Goal: Transaction & Acquisition: Subscribe to service/newsletter

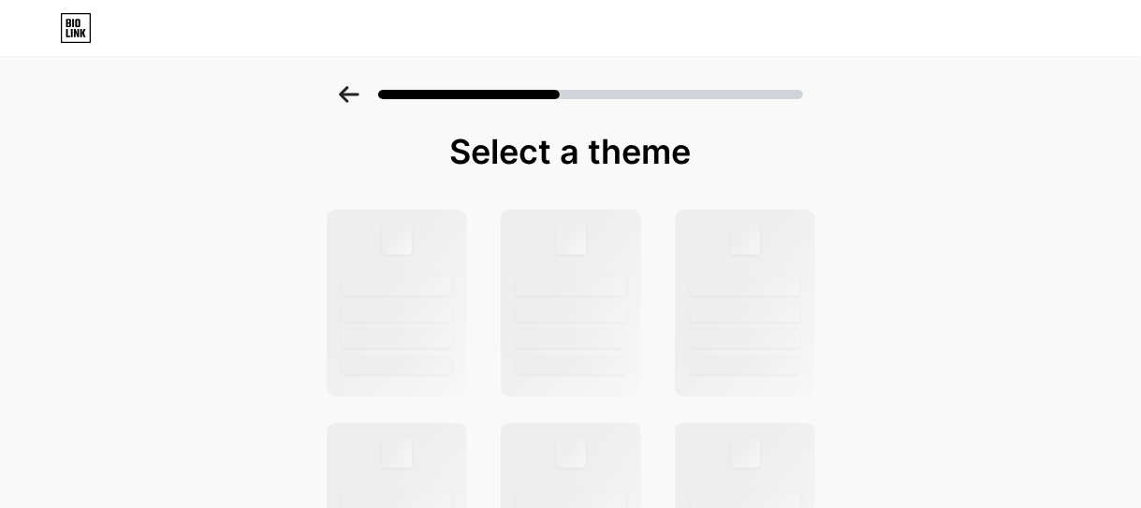
click at [354, 97] on icon at bounding box center [349, 94] width 21 height 17
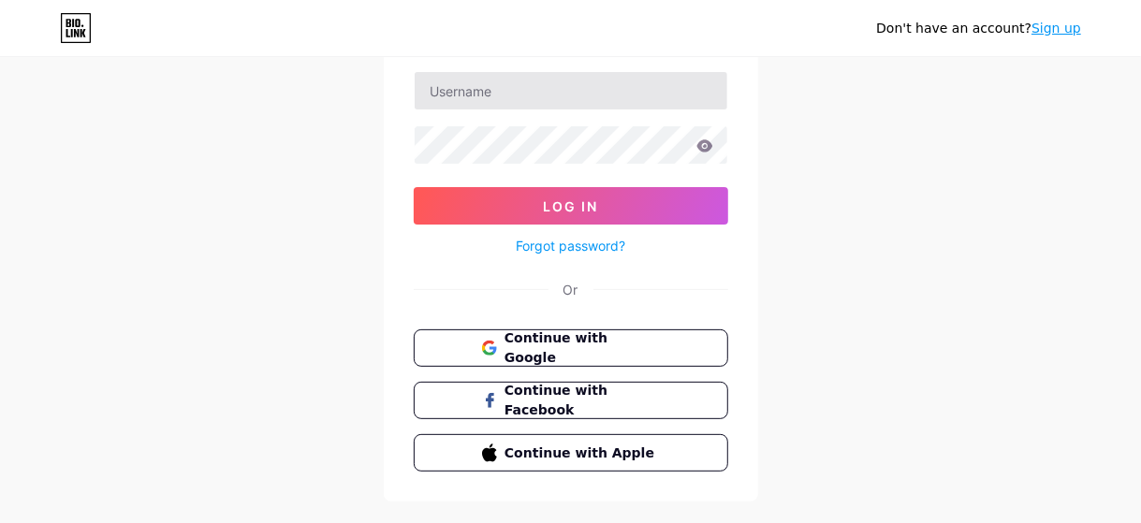
scroll to position [155, 0]
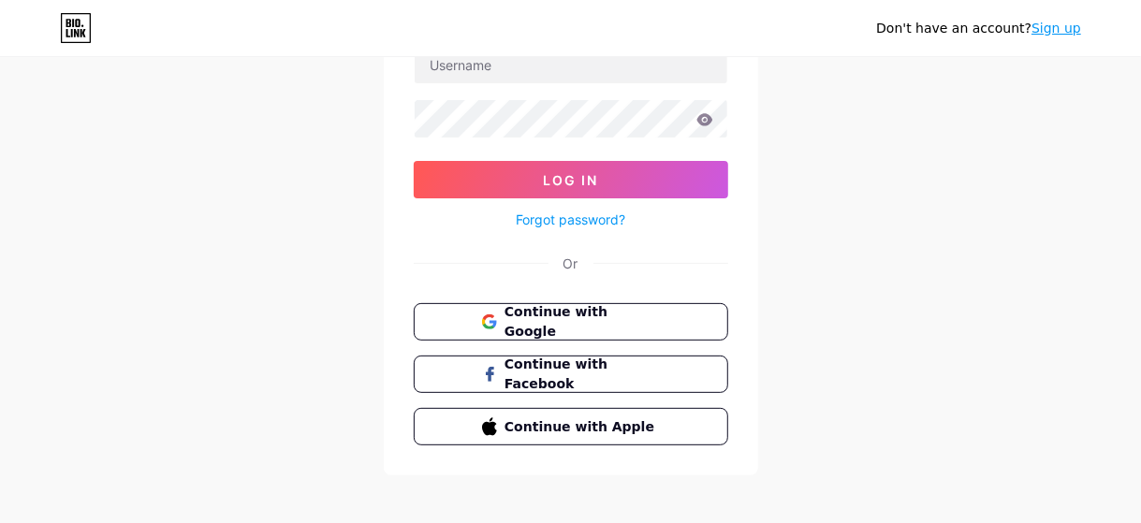
click at [1063, 23] on link "Sign up" at bounding box center [1057, 28] width 50 height 15
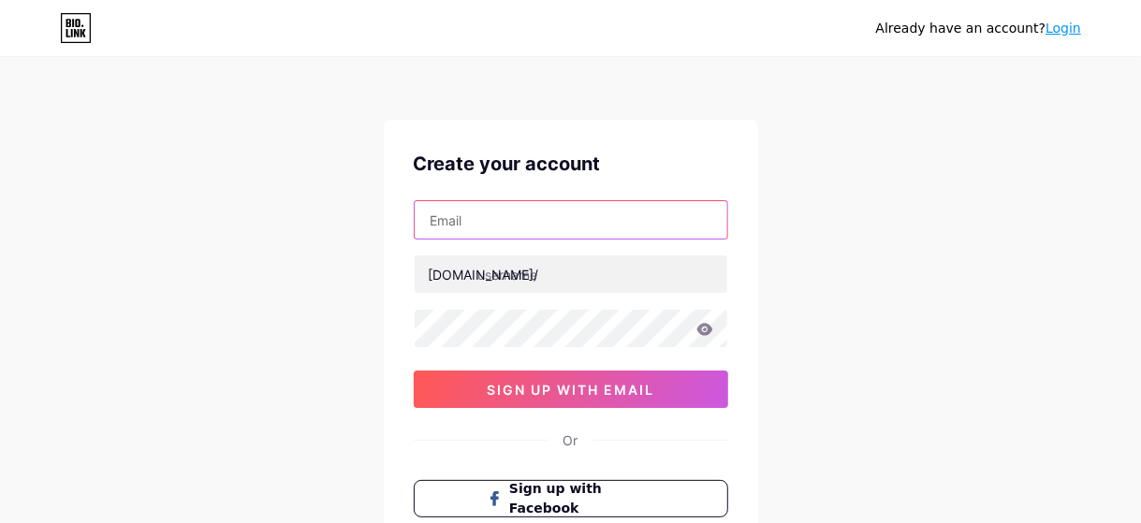
click at [568, 220] on input "text" at bounding box center [571, 219] width 313 height 37
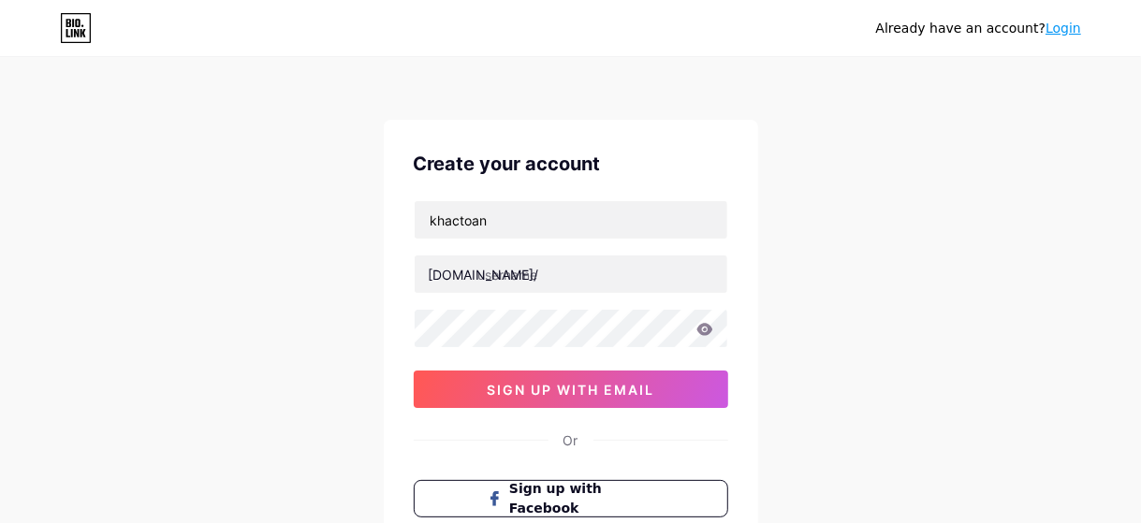
drag, startPoint x: 932, startPoint y: 173, endPoint x: 773, endPoint y: 140, distance: 162.7
click at [934, 171] on div "Already have an account? Login Create your account khactoan bio.link/ 0cAFcWeA5…" at bounding box center [570, 358] width 1141 height 716
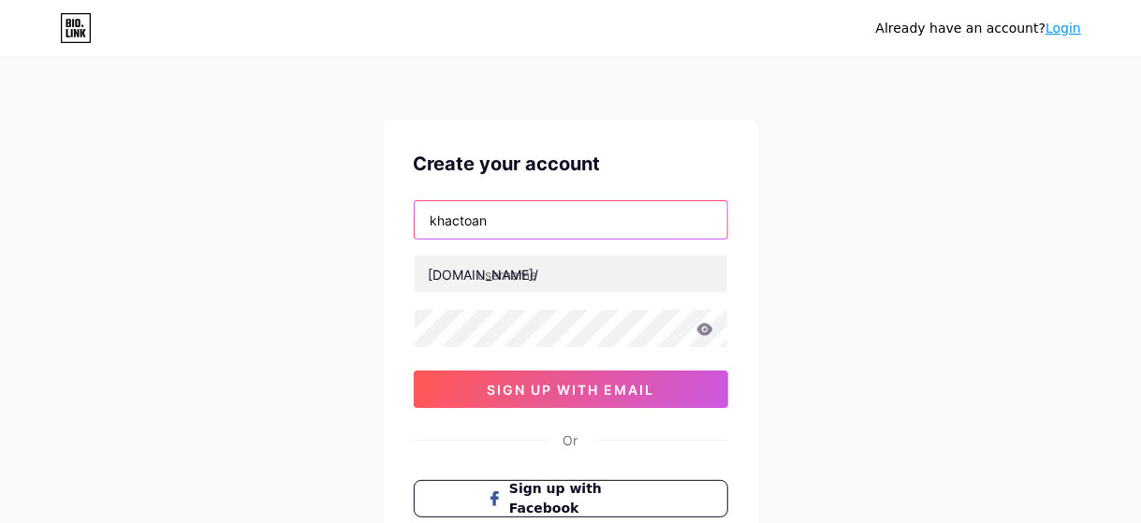
click at [537, 224] on input "khactoan" at bounding box center [571, 219] width 313 height 37
type input "k"
paste input "khactoan20091234az@gmail.com"
type input "khactoan20091234az@gmail.com"
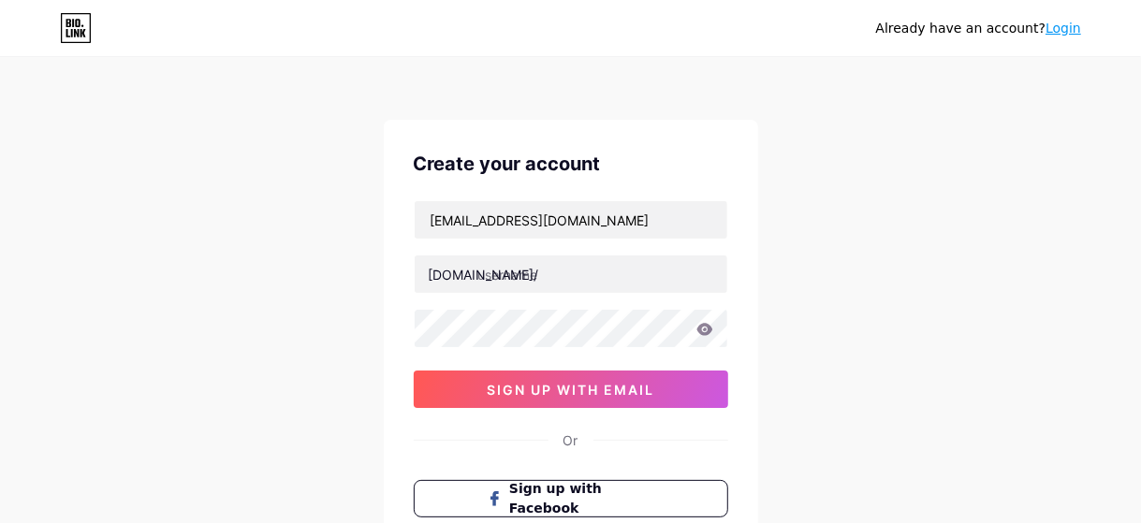
click at [607, 293] on div "khactoan20091234az@gmail.com bio.link/ 0cAFcWeA5K_04pmZ0ZMBFONzhpRpsp0Y7nqR3FY4…" at bounding box center [571, 304] width 315 height 208
click at [607, 274] on input "text" at bounding box center [571, 274] width 313 height 37
click at [839, 240] on div "Already have an account? Login Create your account khactoan20091234az@gmail.com…" at bounding box center [570, 358] width 1141 height 716
click at [572, 266] on input "text" at bounding box center [571, 274] width 313 height 37
type input "l"
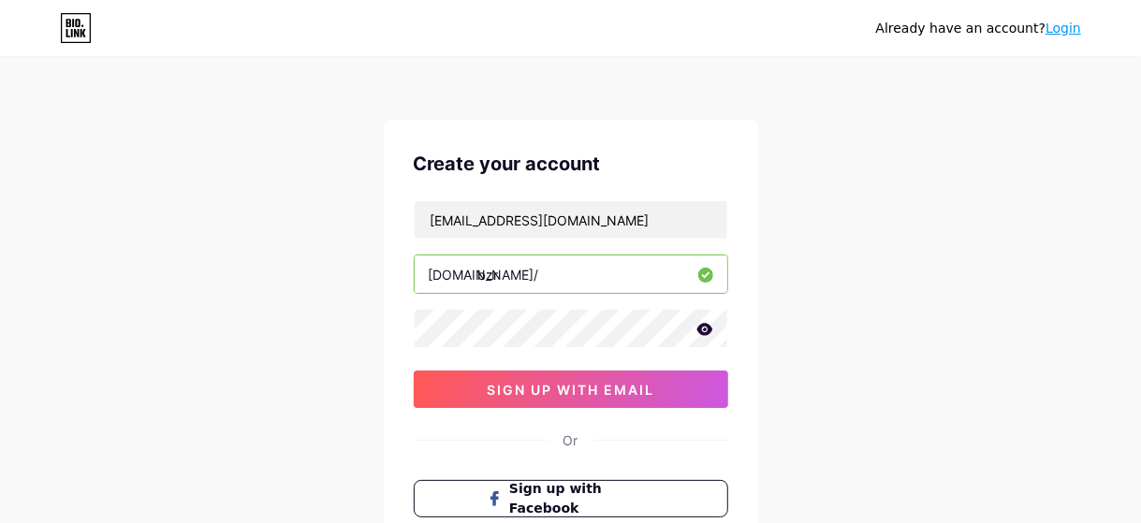
type input "bzr"
click at [878, 278] on div "Already have an account? Login Create your account khactoan20091234az@gmail.com…" at bounding box center [570, 358] width 1141 height 716
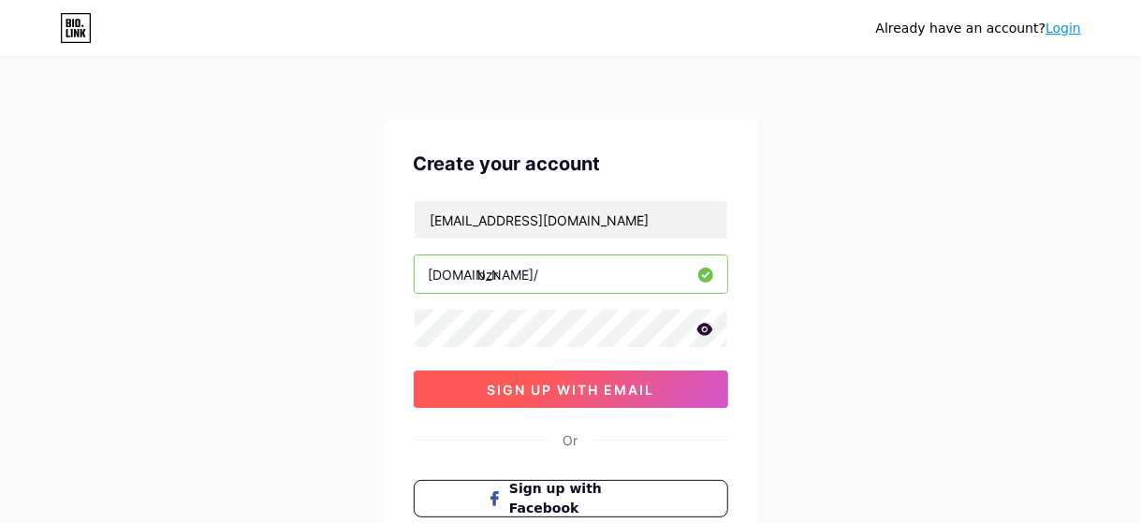
click at [655, 389] on span "sign up with email" at bounding box center [571, 390] width 168 height 16
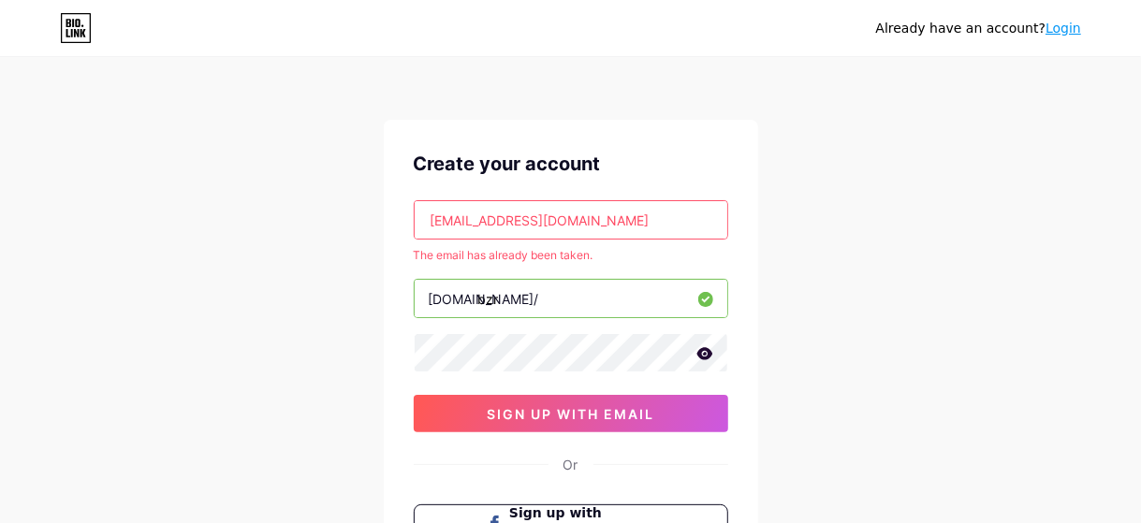
click at [675, 207] on input "khactoan20091234az@gmail.com" at bounding box center [571, 219] width 313 height 37
drag, startPoint x: 675, startPoint y: 208, endPoint x: 379, endPoint y: 220, distance: 296.2
click at [379, 220] on div "Already have an account? Login Create your account khactoan20091234az@gmail.com…" at bounding box center [570, 370] width 1141 height 741
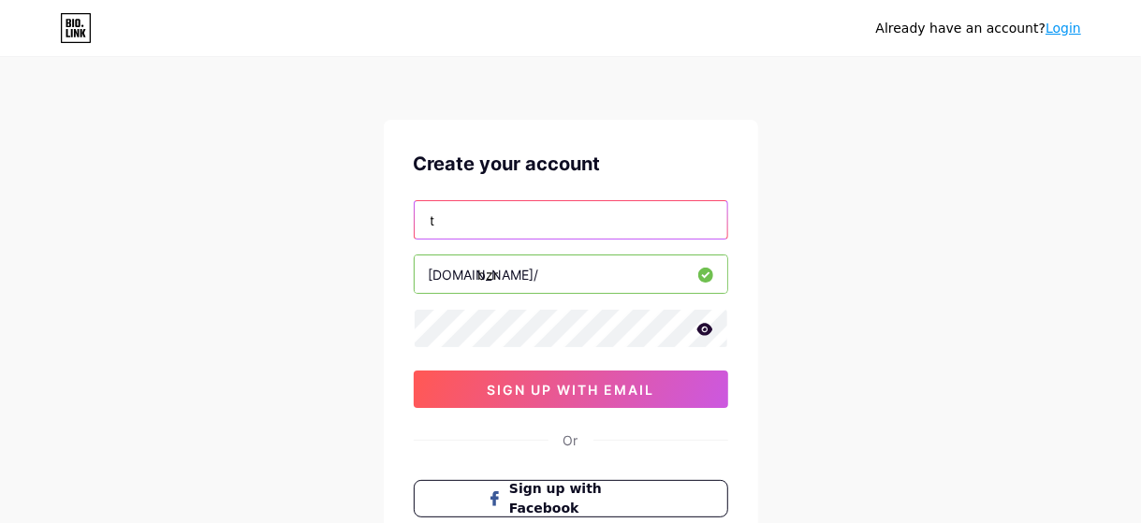
type input "[EMAIL_ADDRESS][DOMAIN_NAME]"
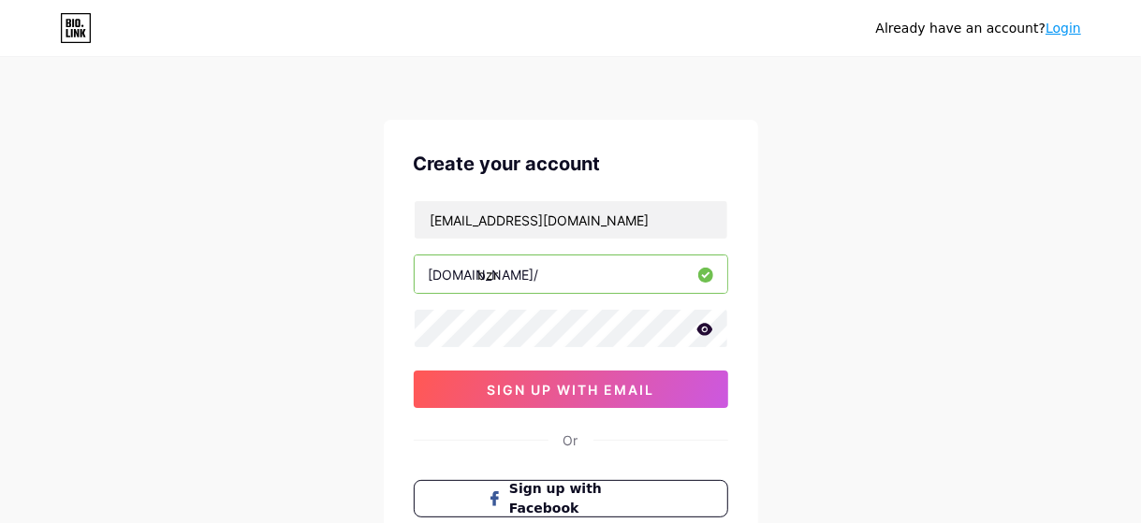
click at [835, 315] on div "Already have an account? Login Create your account timcookvn1234@gmail.com bio.…" at bounding box center [570, 358] width 1141 height 716
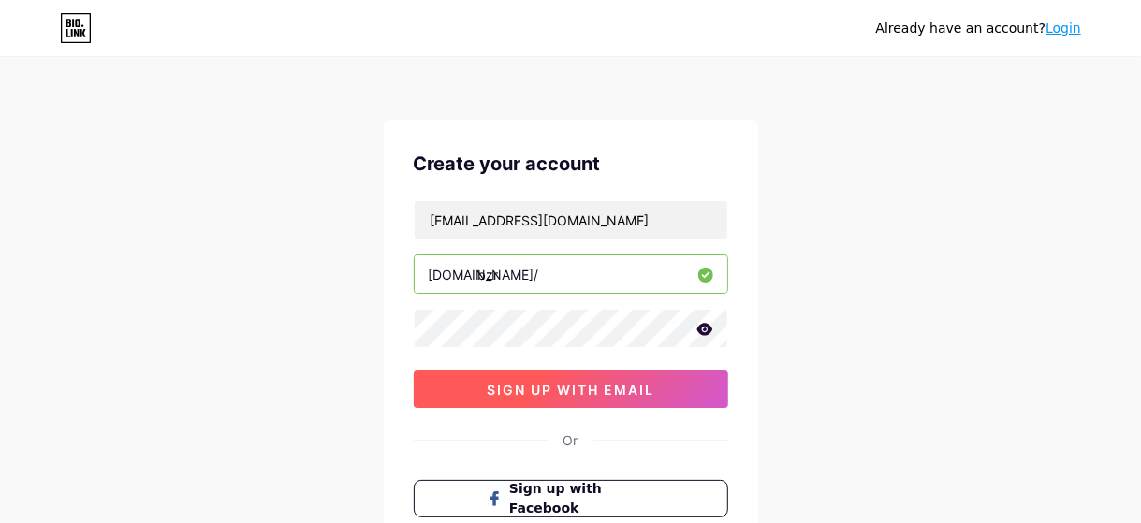
click at [646, 383] on span "sign up with email" at bounding box center [571, 390] width 168 height 16
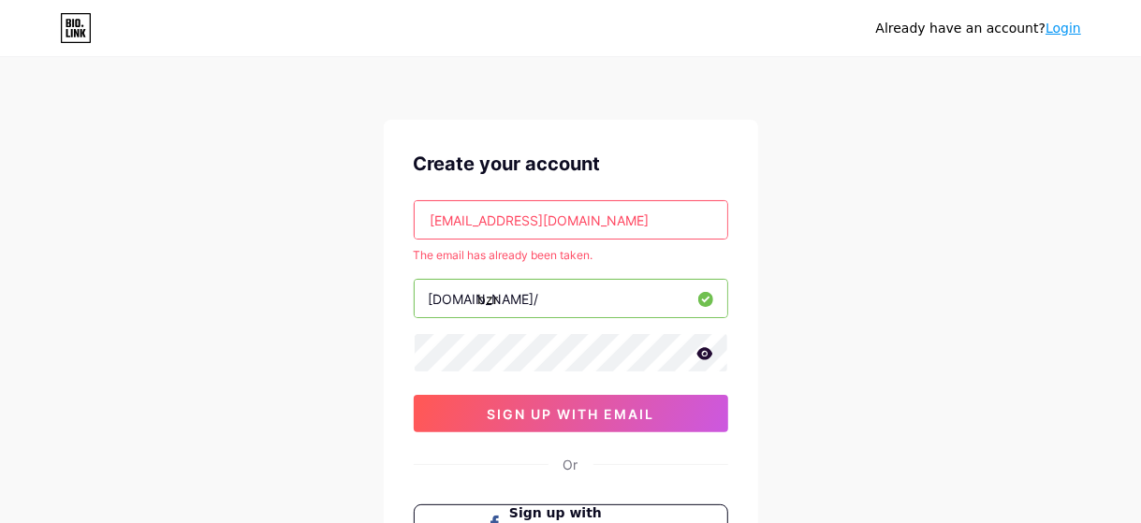
drag, startPoint x: 694, startPoint y: 212, endPoint x: 318, endPoint y: 233, distance: 376.1
click at [318, 233] on div "Already have an account? Login Create your account timcookvn1234@gmail.com The …" at bounding box center [570, 370] width 1141 height 741
click at [655, 220] on input "text" at bounding box center [571, 219] width 313 height 37
click at [846, 156] on div "Already have an account? Login Create your account The email has already been t…" at bounding box center [570, 370] width 1141 height 741
click at [606, 226] on input "text" at bounding box center [571, 219] width 313 height 37
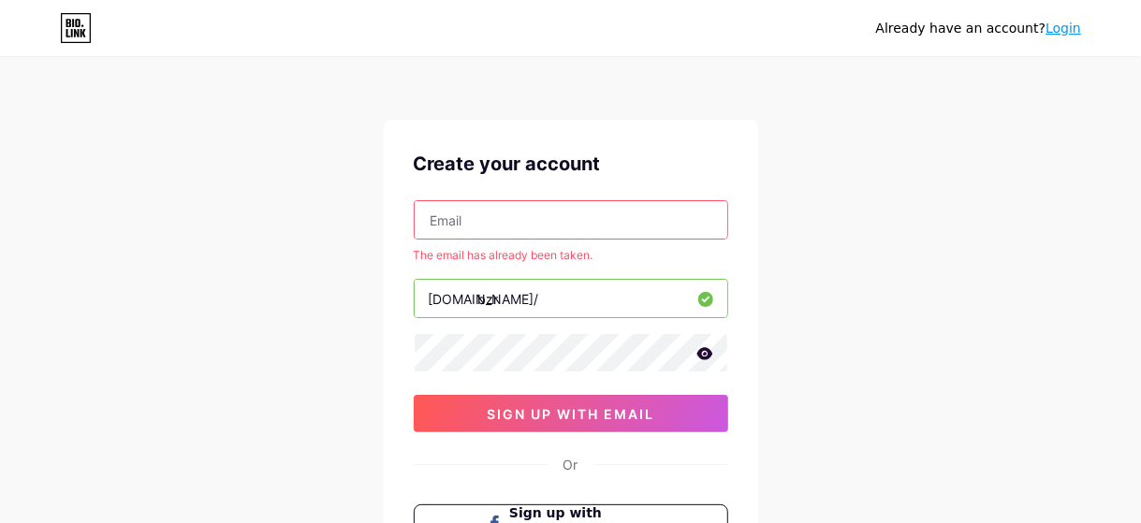
click at [929, 126] on div "Already have an account? Login Create your account The email has already been t…" at bounding box center [570, 370] width 1141 height 741
click at [533, 224] on input "text" at bounding box center [571, 219] width 313 height 37
type input "[EMAIL_ADDRESS][DOMAIN_NAME]"
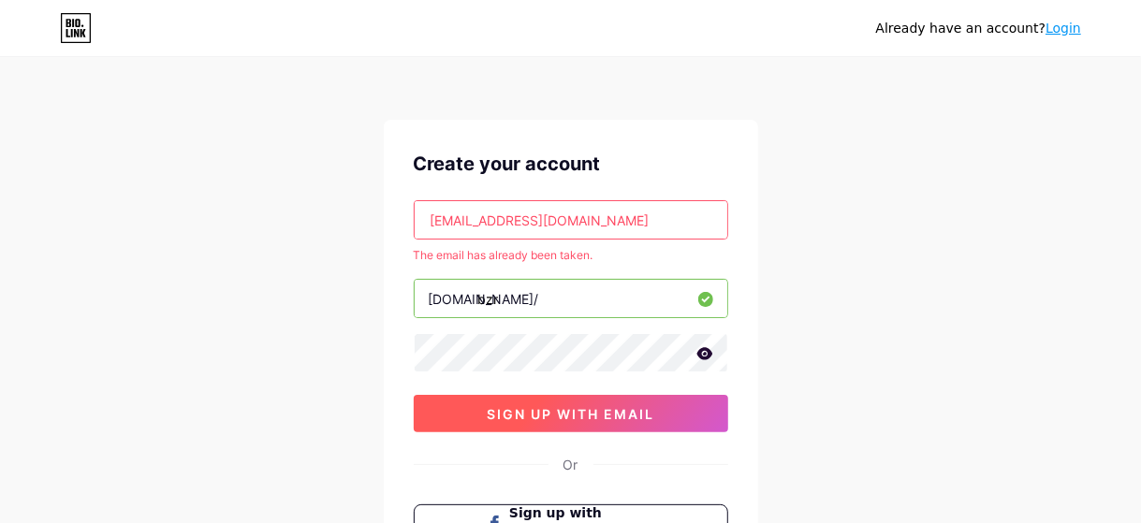
click at [528, 406] on span "sign up with email" at bounding box center [571, 414] width 168 height 16
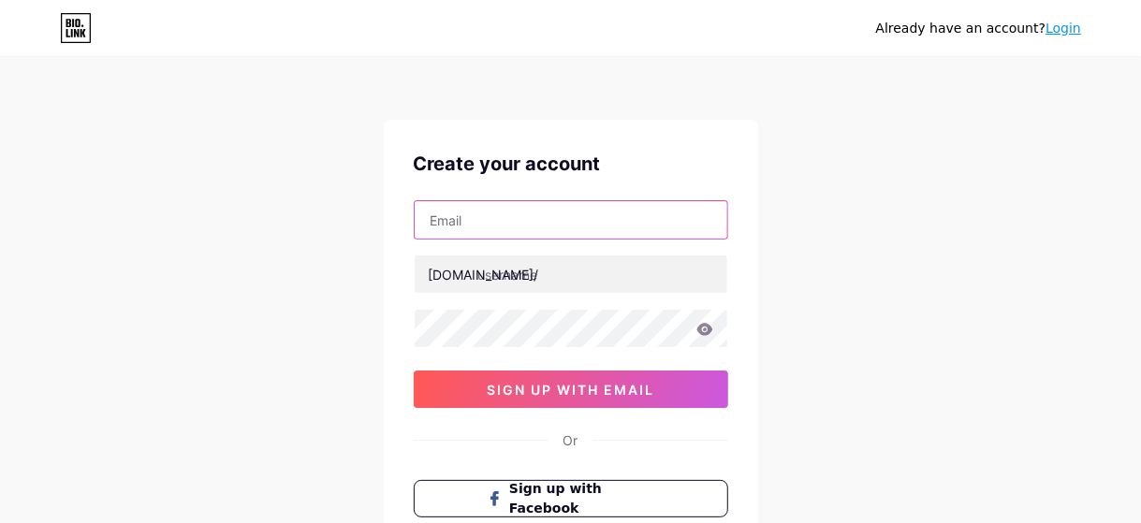
click at [514, 235] on input "text" at bounding box center [571, 219] width 313 height 37
type input "[EMAIL_ADDRESS][DOMAIN_NAME]"
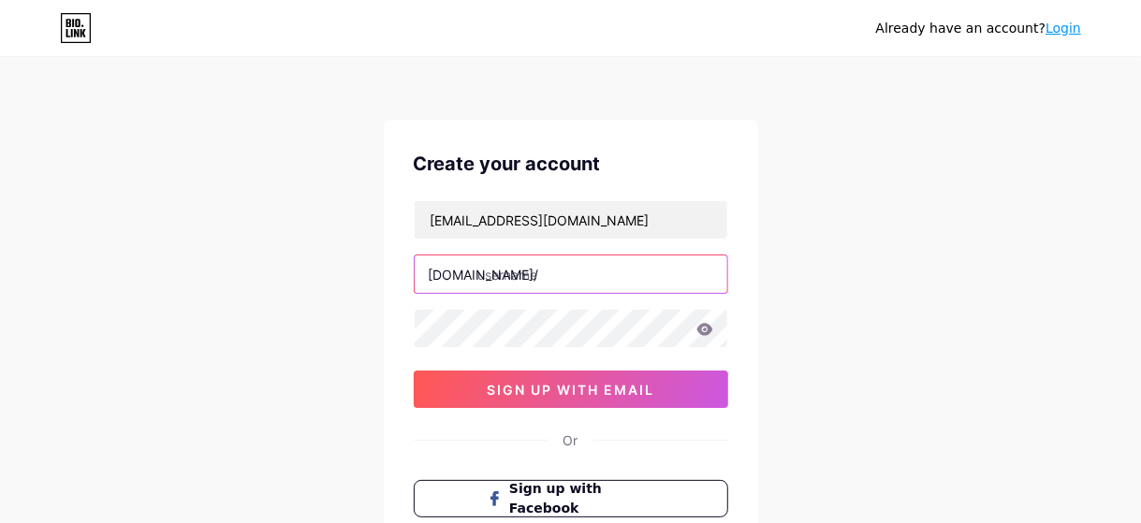
click at [553, 275] on input "text" at bounding box center [571, 274] width 313 height 37
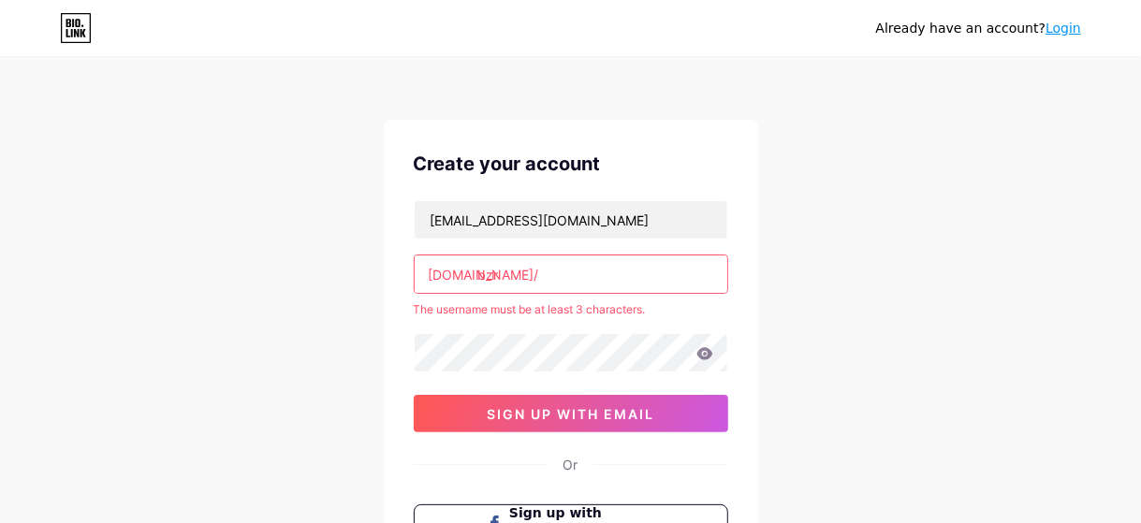
type input "bzr"
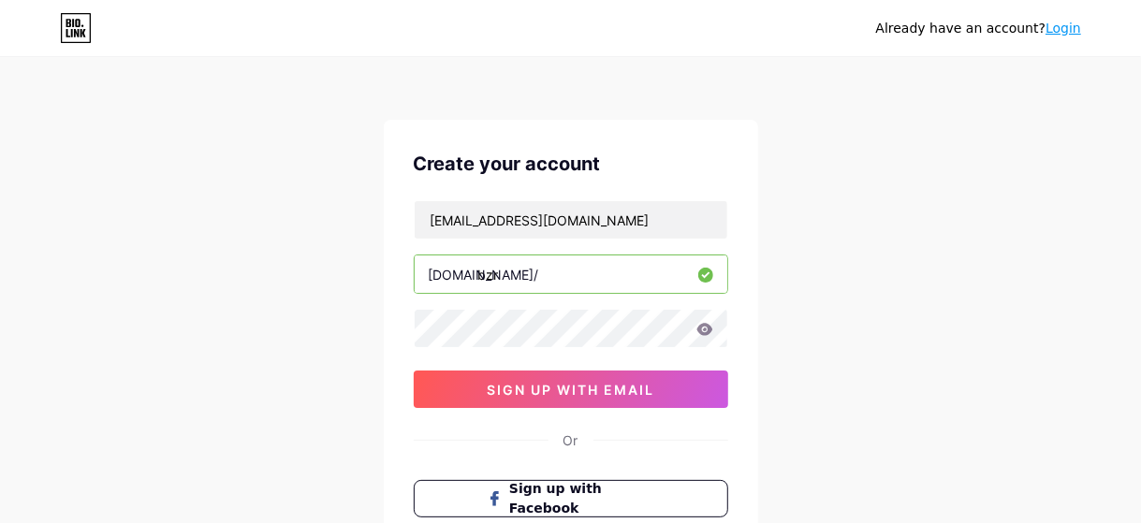
click at [878, 284] on div "Already have an account? Login Create your account [EMAIL_ADDRESS][DOMAIN_NAME]…" at bounding box center [570, 358] width 1141 height 716
click at [708, 325] on icon at bounding box center [705, 329] width 16 height 12
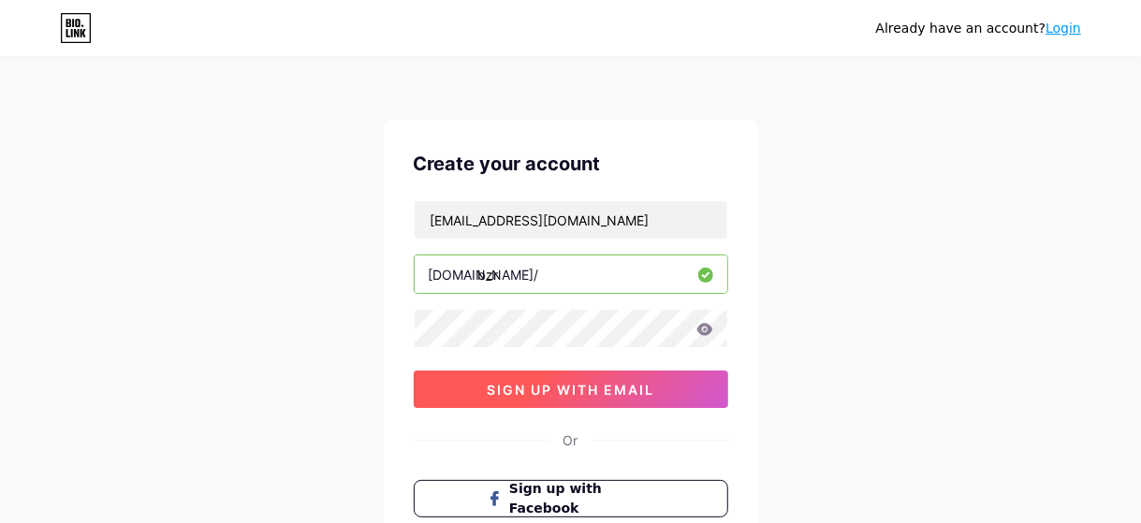
click at [570, 404] on button "sign up with email" at bounding box center [571, 389] width 315 height 37
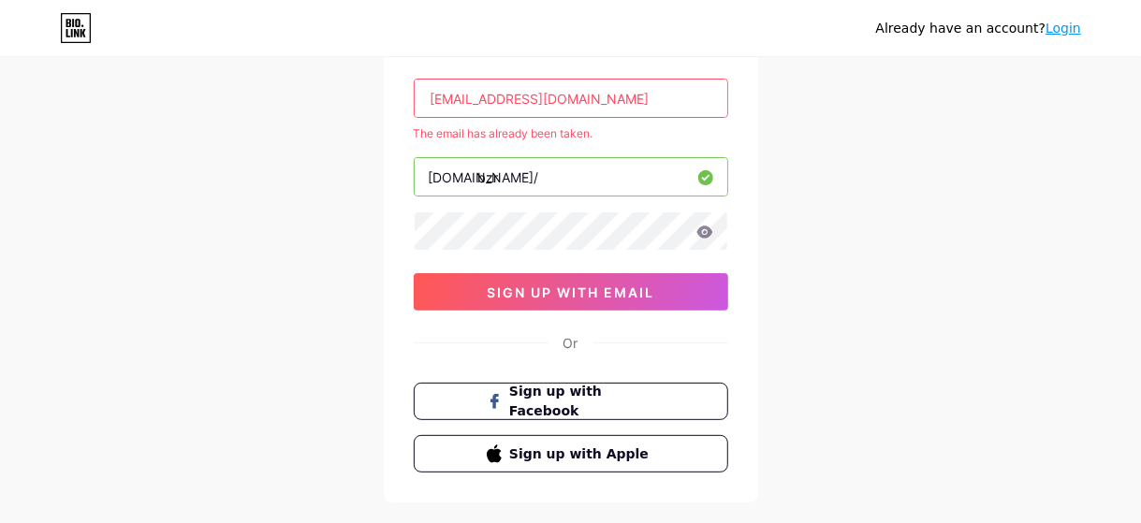
scroll to position [215, 0]
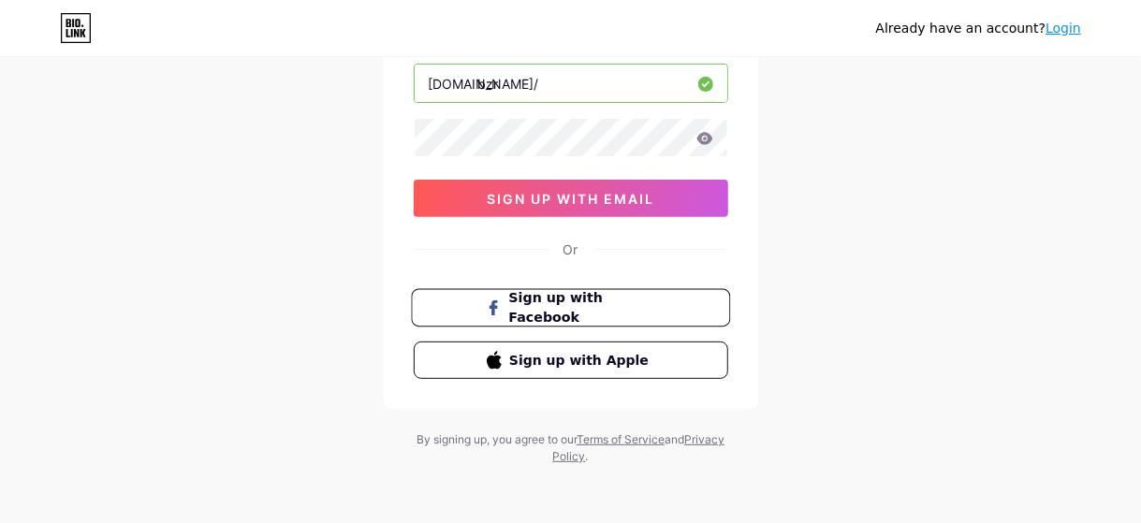
click at [590, 295] on button "Sign up with Facebook" at bounding box center [570, 308] width 319 height 38
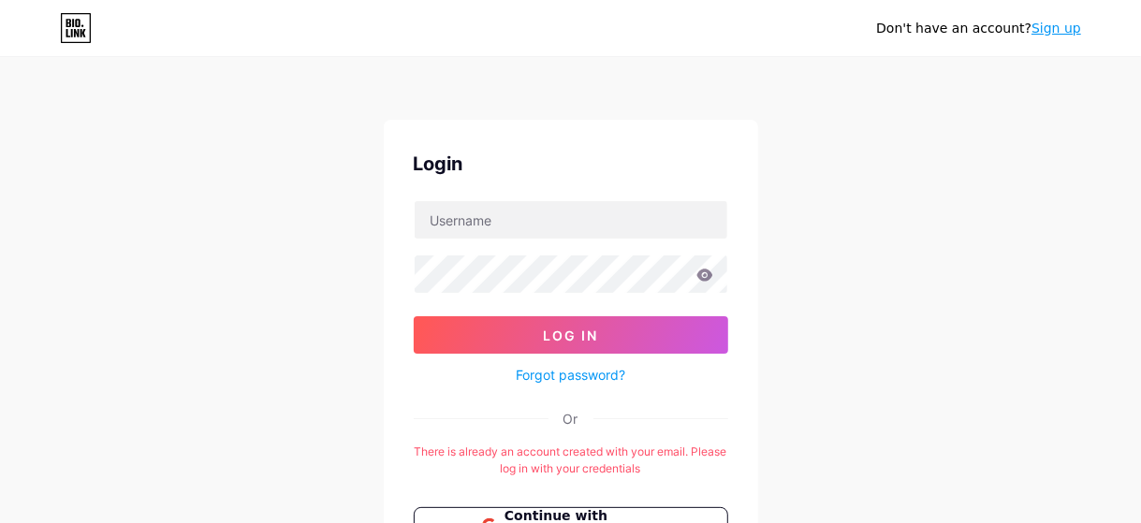
scroll to position [155, 0]
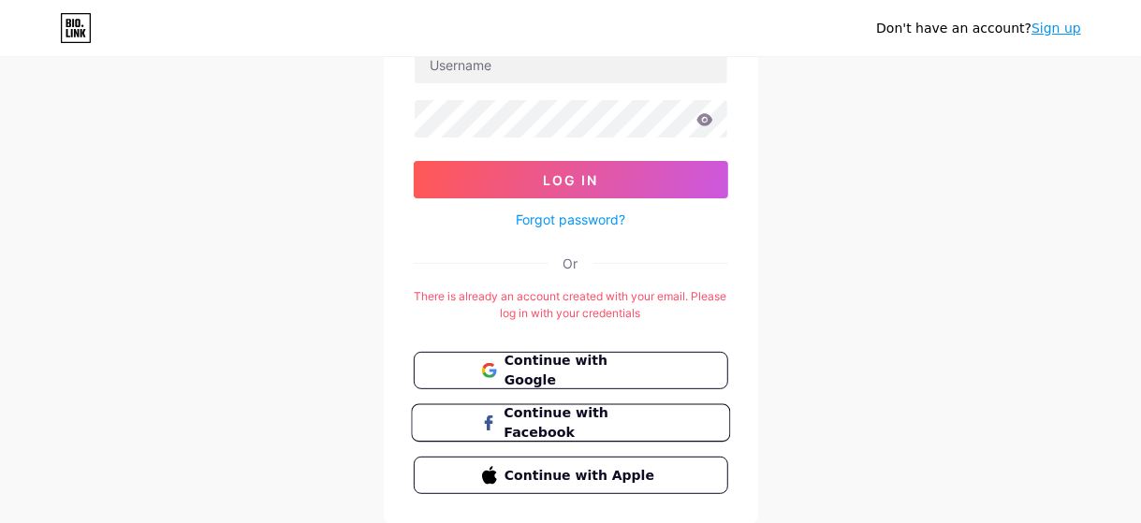
click at [585, 415] on span "Continue with Facebook" at bounding box center [582, 424] width 156 height 40
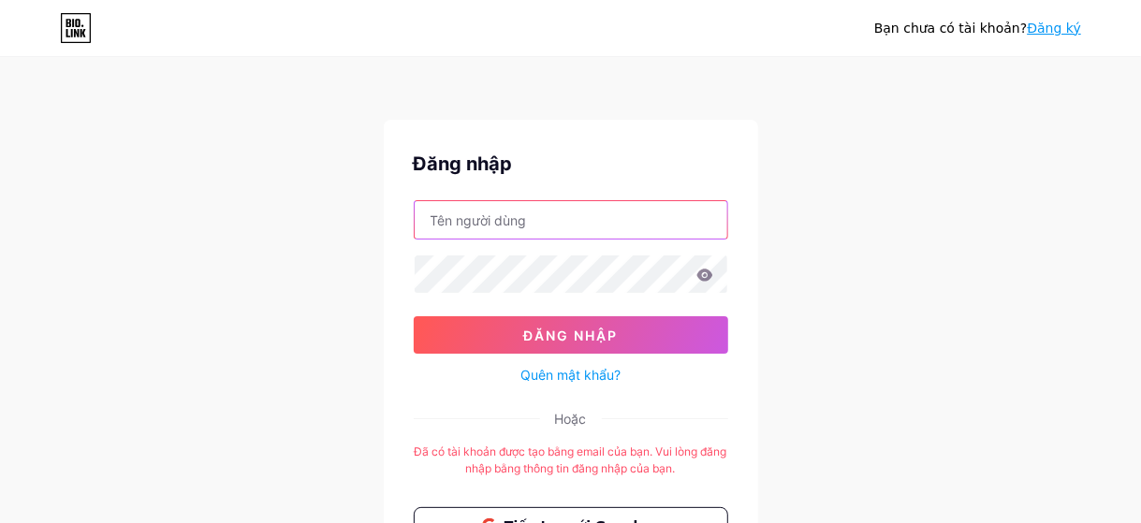
click at [577, 217] on input "text" at bounding box center [571, 219] width 313 height 37
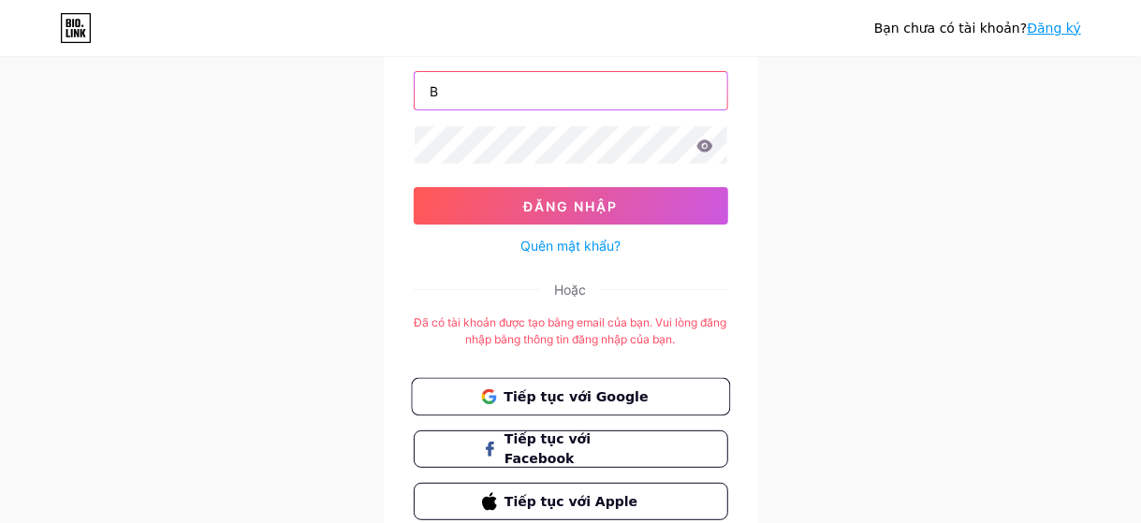
scroll to position [155, 0]
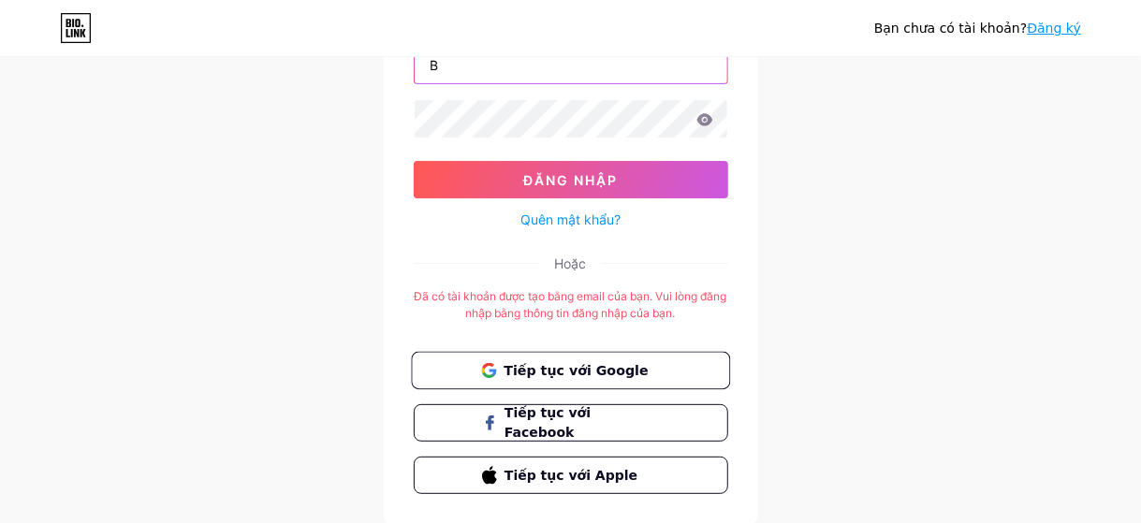
type input "B"
click at [583, 362] on font "Tiếp tục với Google" at bounding box center [576, 369] width 144 height 15
